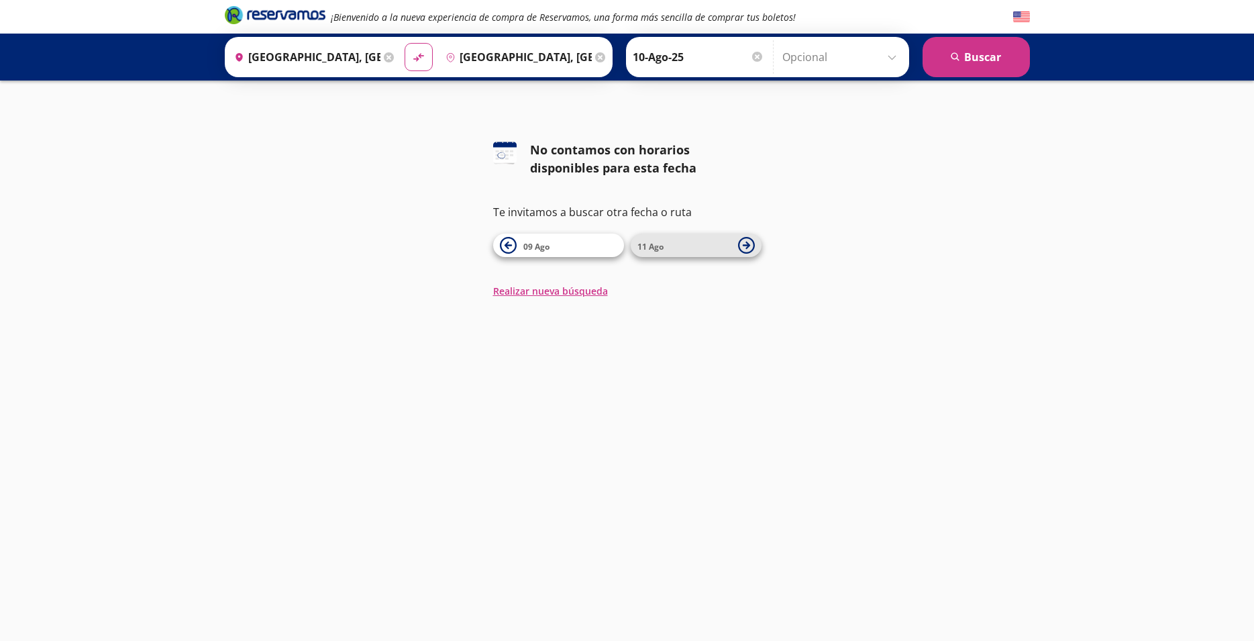
click at [645, 248] on span "11 Ago" at bounding box center [650, 246] width 26 height 11
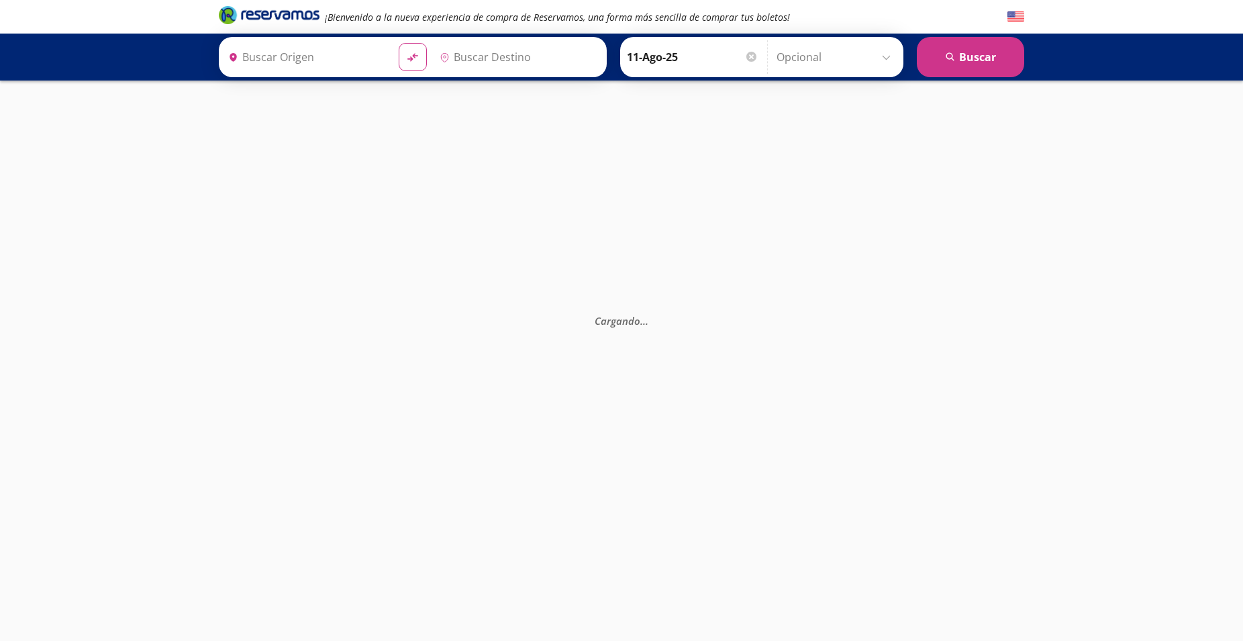
type input "[GEOGRAPHIC_DATA], [GEOGRAPHIC_DATA]"
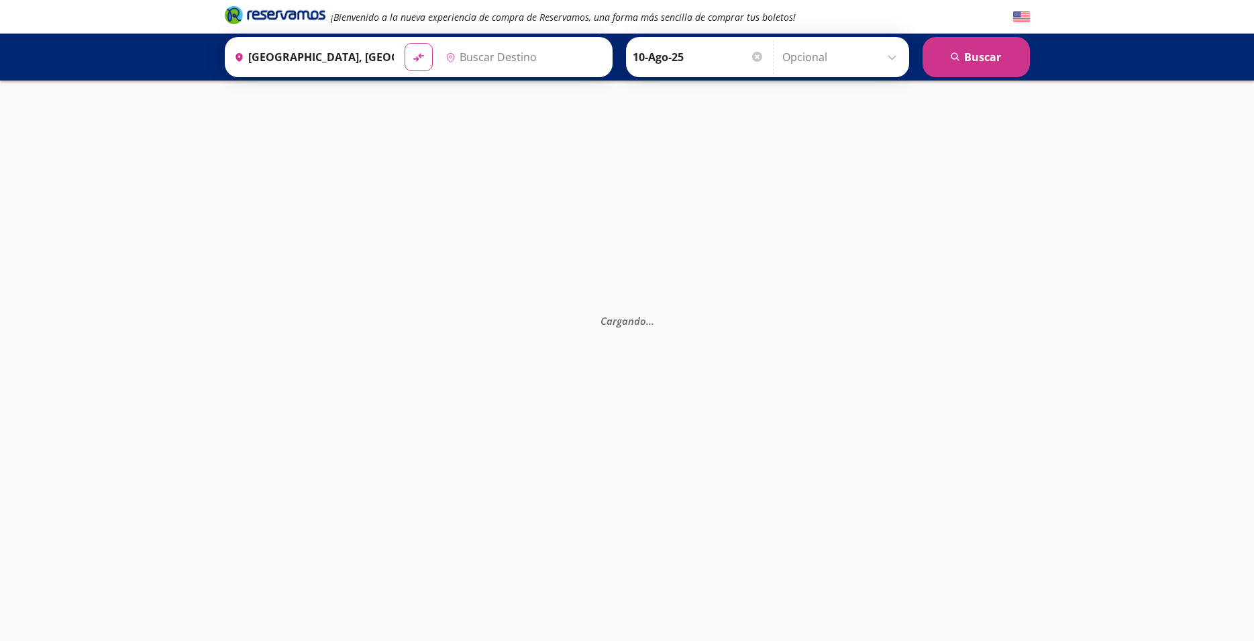
type input "[GEOGRAPHIC_DATA], [GEOGRAPHIC_DATA]"
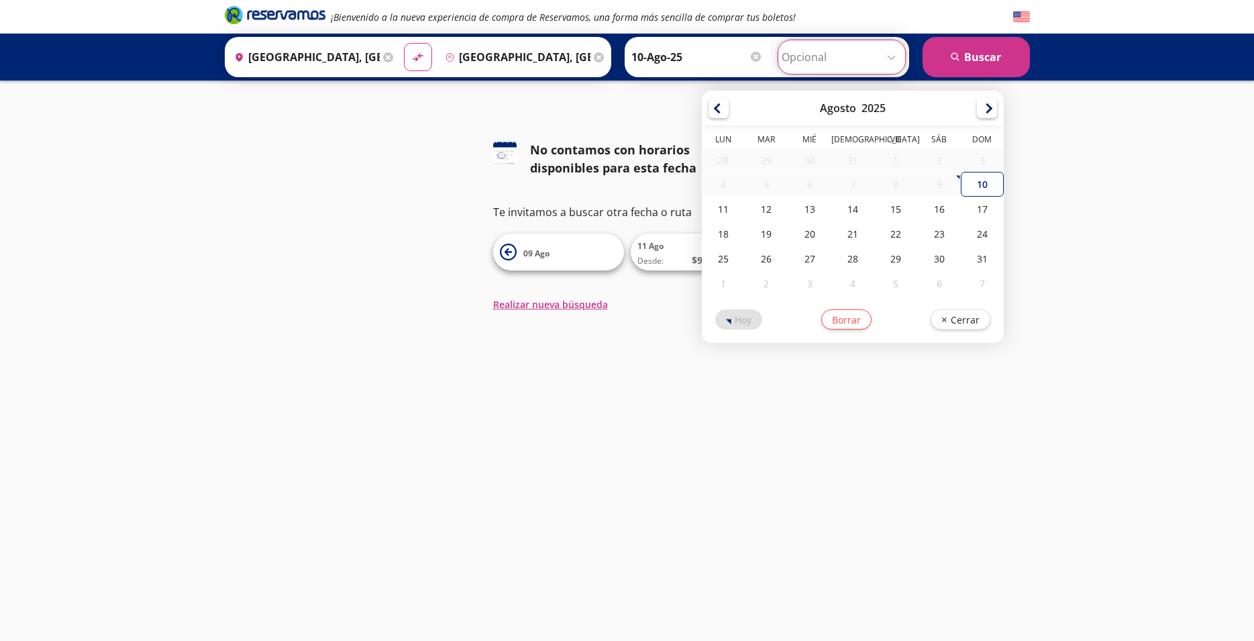
click at [894, 59] on input "Opcional" at bounding box center [842, 57] width 120 height 34
click at [966, 185] on div "10" at bounding box center [982, 184] width 43 height 25
type input "10-Ago-25"
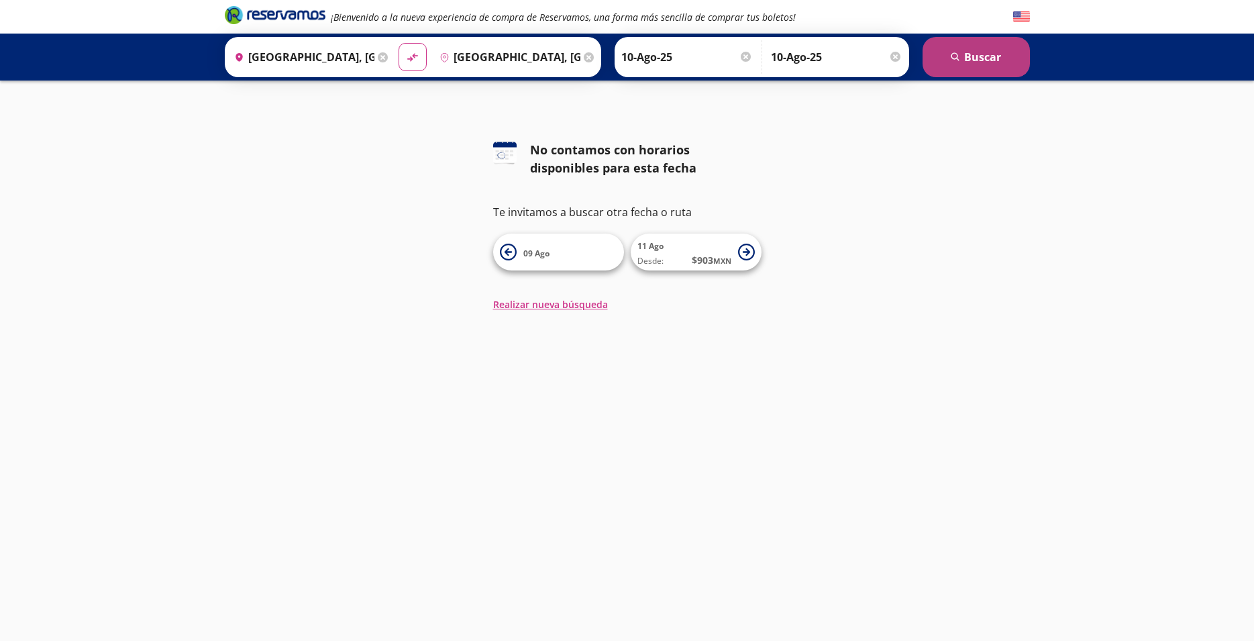
click at [967, 54] on button "search [GEOGRAPHIC_DATA]" at bounding box center [976, 57] width 107 height 40
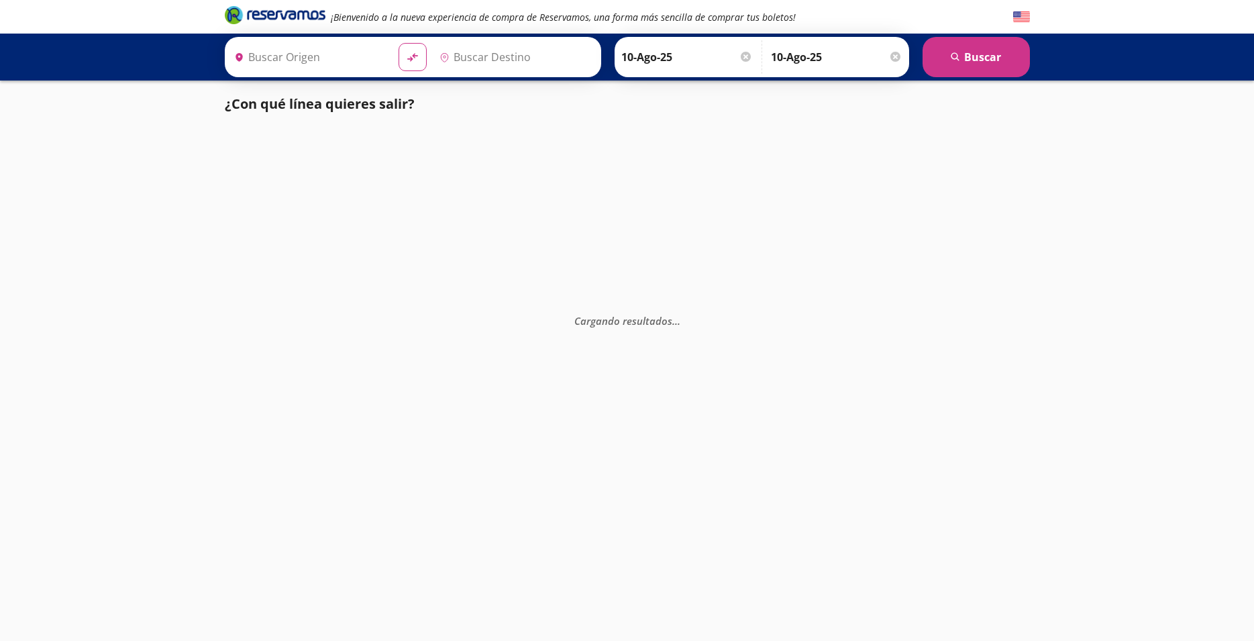
type input "[GEOGRAPHIC_DATA], [GEOGRAPHIC_DATA]"
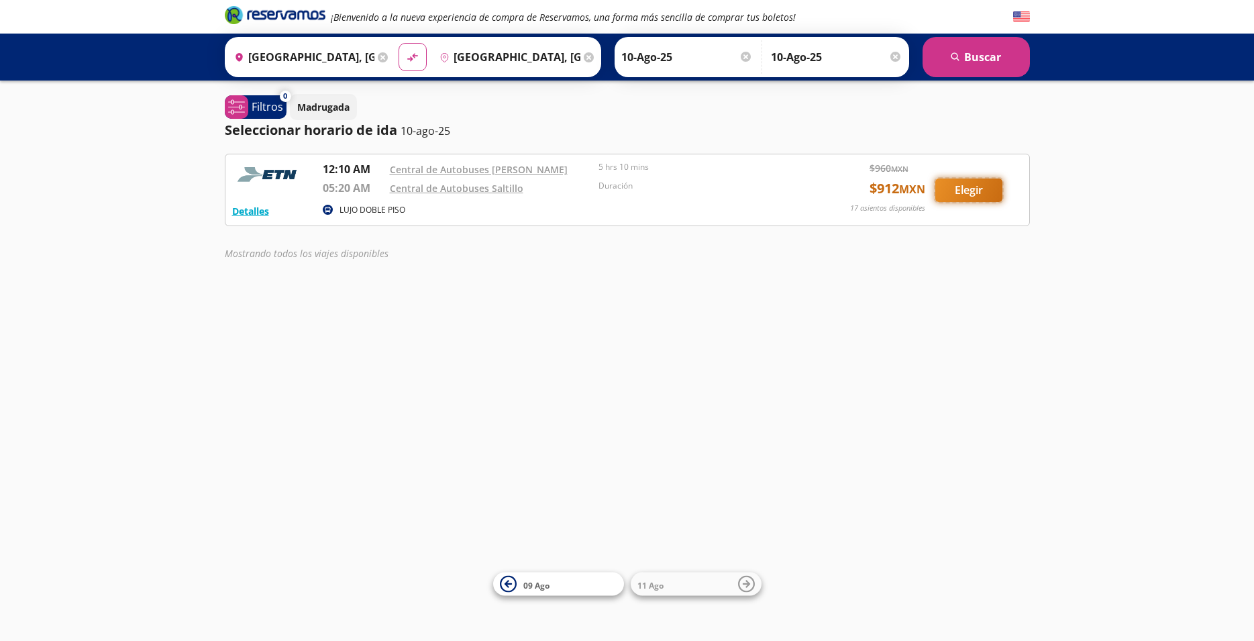
click at [964, 188] on button "Elegir" at bounding box center [968, 189] width 67 height 23
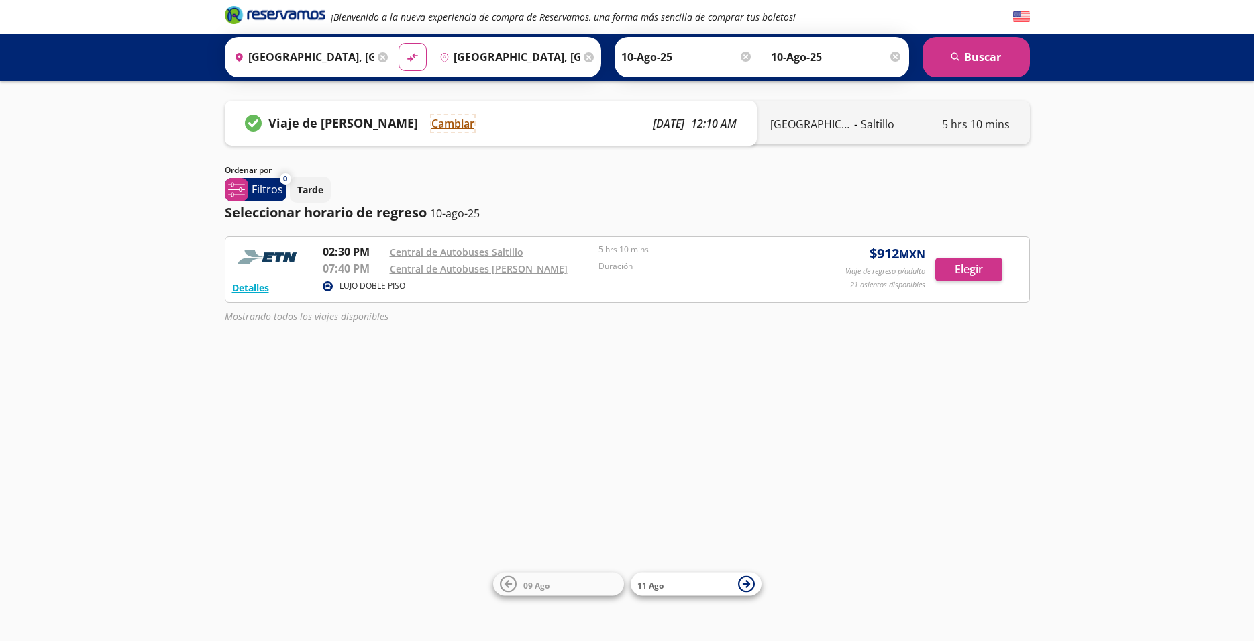
click at [452, 123] on button "Cambiar" at bounding box center [452, 123] width 43 height 16
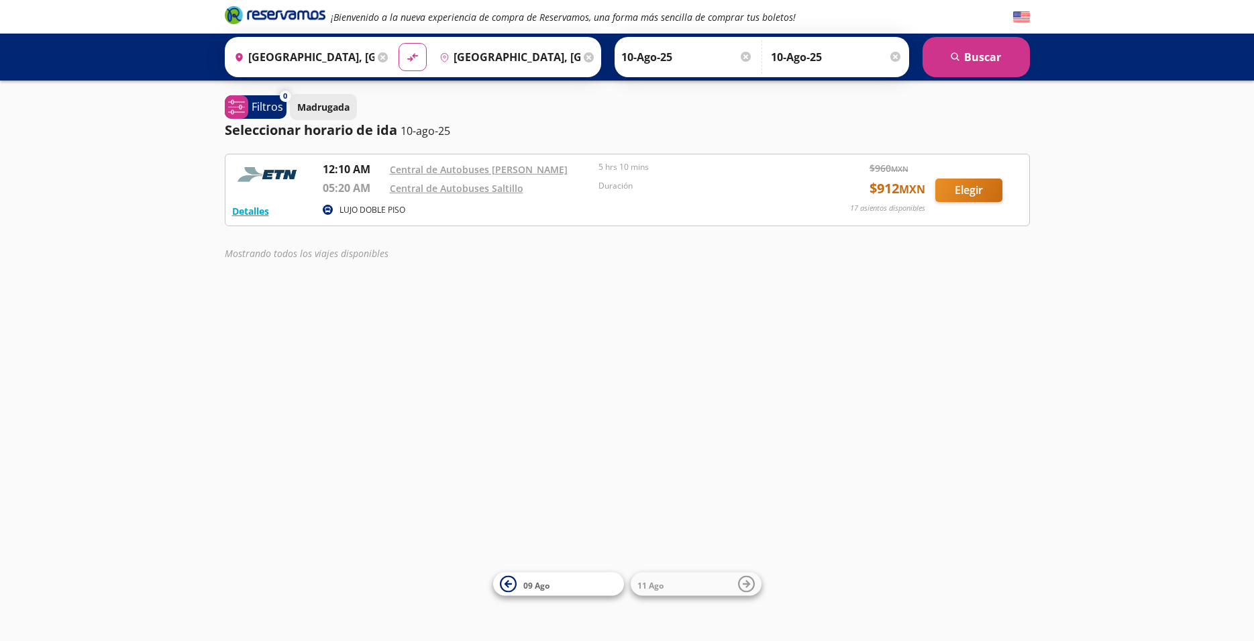
click at [330, 103] on p "Madrugada" at bounding box center [323, 107] width 52 height 14
